Goal: Information Seeking & Learning: Learn about a topic

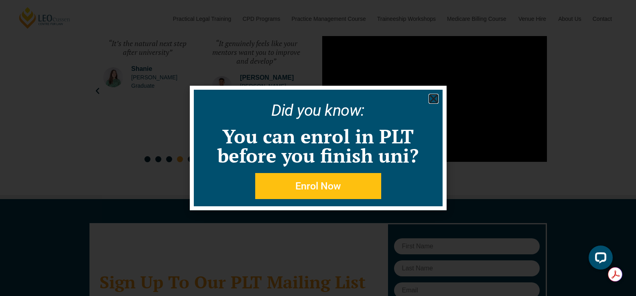
scroll to position [4346, 0]
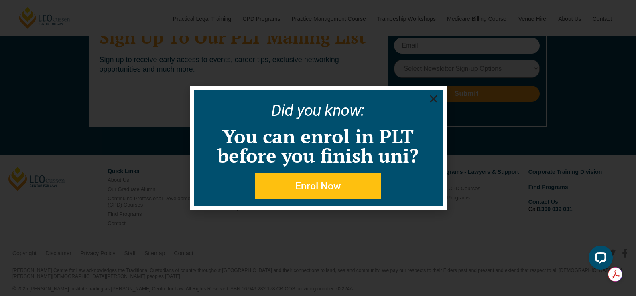
click at [434, 99] on icon "Close" at bounding box center [433, 99] width 10 height 10
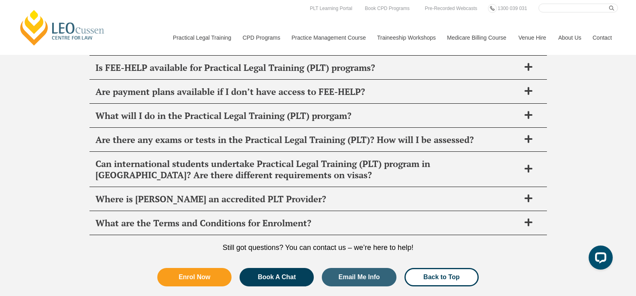
scroll to position [3263, 0]
